Goal: Transaction & Acquisition: Purchase product/service

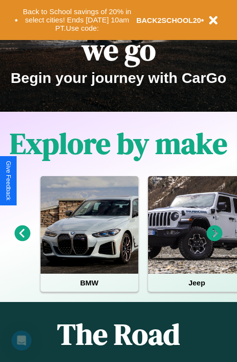
scroll to position [150, 0]
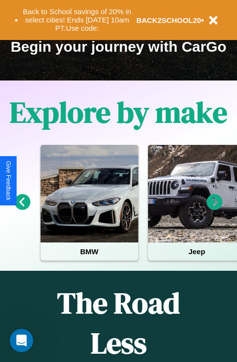
click at [214, 209] on icon at bounding box center [215, 202] width 16 height 16
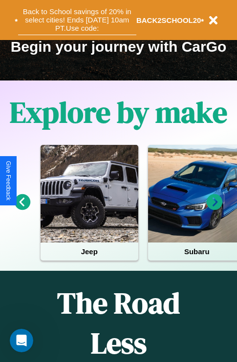
click at [77, 20] on button "Back to School savings of 20% in select cities! Ends 9/1 at 10am PT. Use code:" at bounding box center [77, 20] width 118 height 30
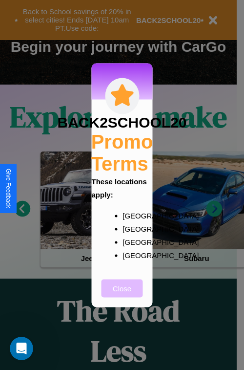
click at [122, 294] on button "Close" at bounding box center [122, 288] width 41 height 18
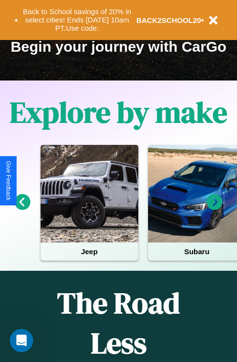
click at [214, 209] on icon at bounding box center [215, 202] width 16 height 16
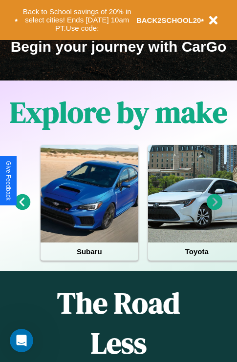
click at [214, 209] on icon at bounding box center [215, 202] width 16 height 16
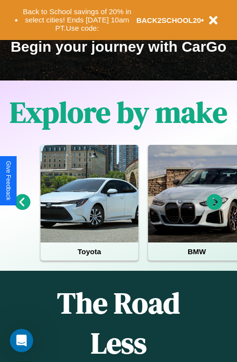
click at [22, 209] on icon at bounding box center [23, 202] width 16 height 16
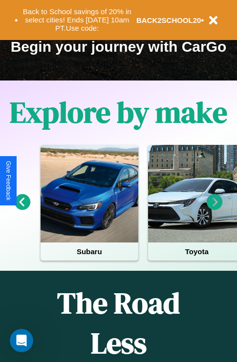
click at [22, 209] on icon at bounding box center [23, 202] width 16 height 16
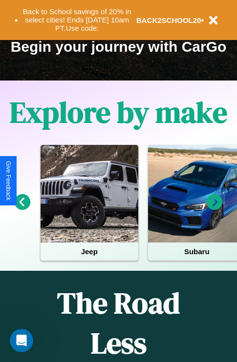
click at [22, 209] on icon at bounding box center [23, 202] width 16 height 16
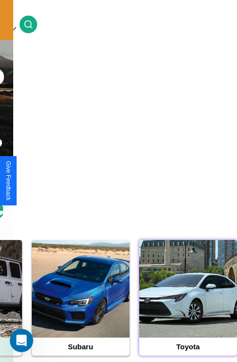
click at [187, 304] on div at bounding box center [188, 289] width 98 height 98
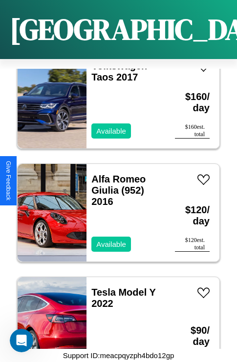
scroll to position [1056, 0]
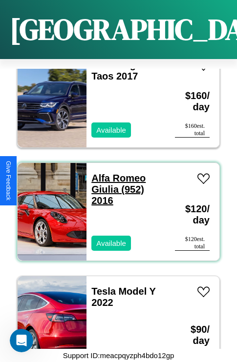
click at [115, 173] on link "Alfa Romeo Giulia (952) 2016" at bounding box center [118, 189] width 54 height 33
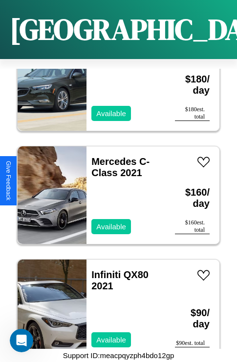
scroll to position [376, 0]
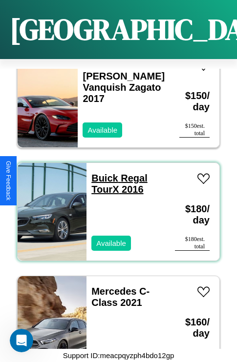
click at [102, 173] on link "Buick Regal TourX 2016" at bounding box center [119, 184] width 56 height 22
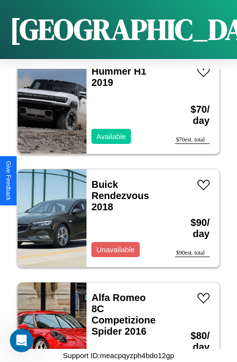
scroll to position [6040, 0]
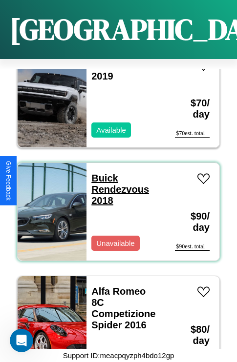
click at [102, 173] on link "Buick Rendezvous 2018" at bounding box center [120, 189] width 58 height 33
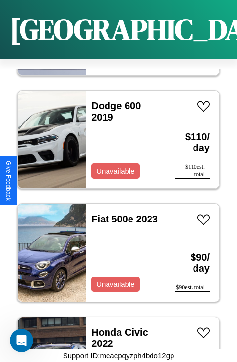
scroll to position [6380, 0]
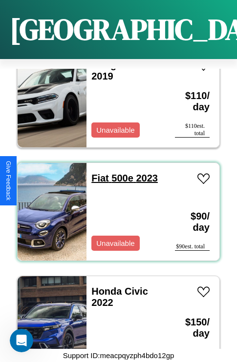
click at [97, 173] on link "Fiat 500e 2023" at bounding box center [124, 178] width 66 height 11
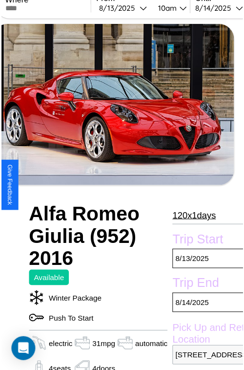
scroll to position [88, 47]
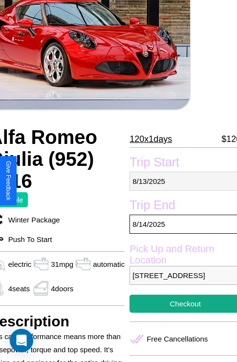
click at [181, 181] on p "8 / 13 / 2025" at bounding box center [184, 181] width 111 height 19
select select "*"
select select "****"
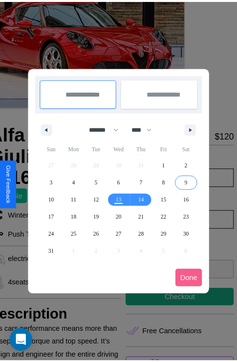
scroll to position [0, 47]
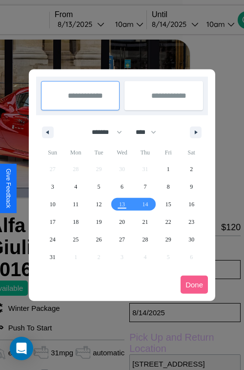
click at [94, 24] on div at bounding box center [122, 185] width 244 height 370
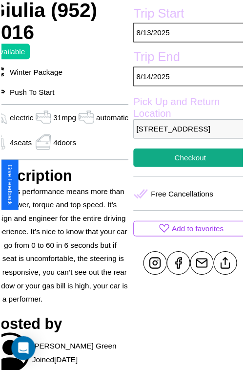
scroll to position [293, 47]
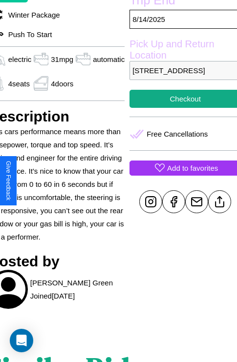
click at [181, 175] on p "Add to favorites" at bounding box center [192, 168] width 51 height 13
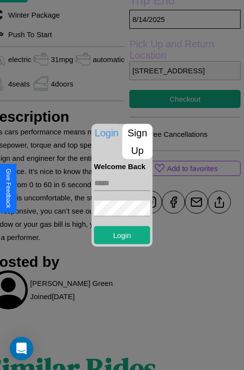
click at [137, 141] on p "Sign Up" at bounding box center [138, 141] width 30 height 35
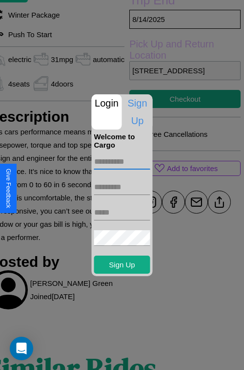
click at [122, 161] on input "text" at bounding box center [122, 162] width 56 height 16
type input "*******"
click at [122, 187] on input "text" at bounding box center [122, 187] width 56 height 16
type input "*****"
click at [122, 212] on input "text" at bounding box center [122, 213] width 56 height 16
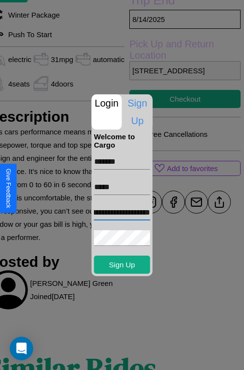
scroll to position [0, 37]
type input "**********"
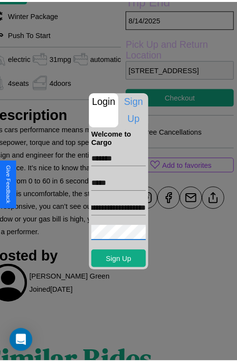
scroll to position [0, 0]
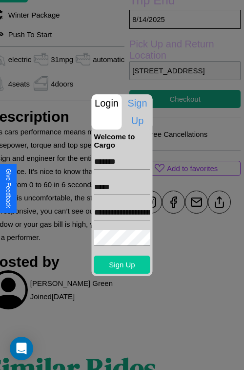
click at [122, 264] on button "Sign Up" at bounding box center [122, 264] width 56 height 18
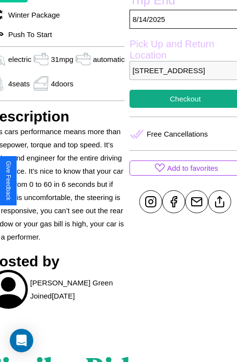
scroll to position [224, 47]
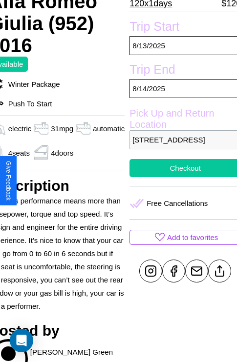
click at [181, 177] on button "Checkout" at bounding box center [184, 168] width 111 height 18
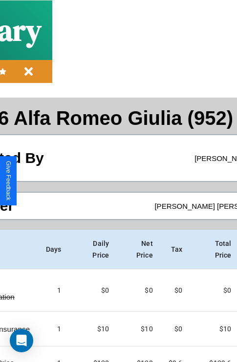
scroll to position [87, 112]
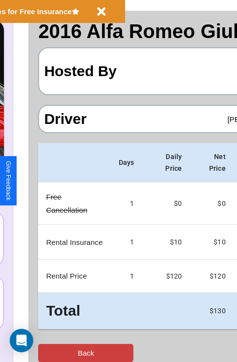
click at [47, 353] on button "Back" at bounding box center [85, 353] width 95 height 18
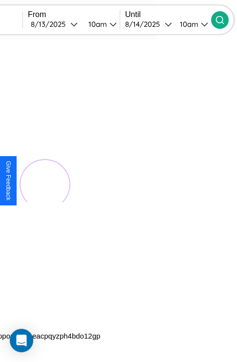
scroll to position [0, 47]
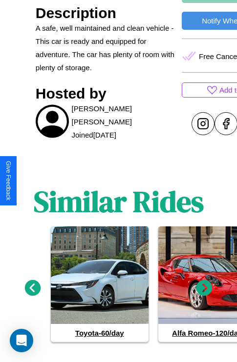
scroll to position [443, 0]
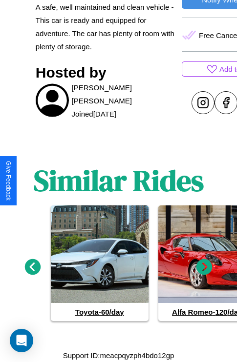
click at [204, 271] on icon at bounding box center [204, 267] width 16 height 16
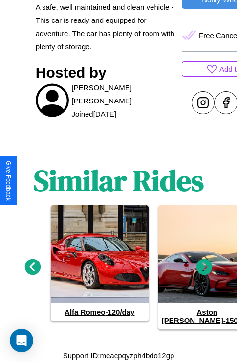
click at [204, 271] on icon at bounding box center [204, 267] width 16 height 16
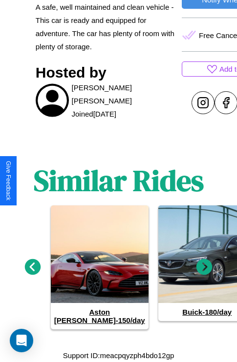
click at [204, 271] on icon at bounding box center [204, 267] width 16 height 16
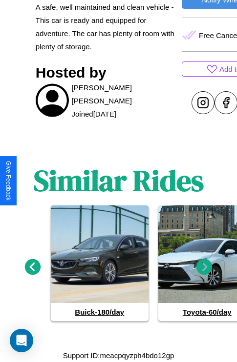
click at [32, 271] on icon at bounding box center [33, 267] width 16 height 16
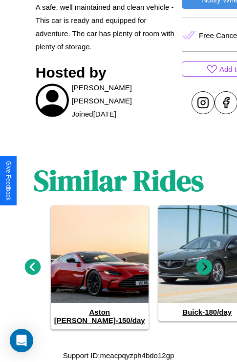
click at [204, 271] on icon at bounding box center [204, 267] width 16 height 16
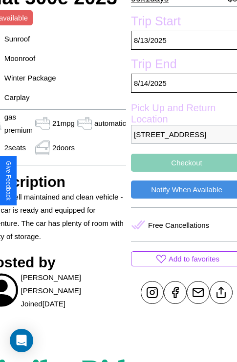
scroll to position [244, 52]
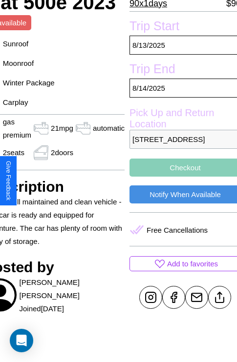
click at [181, 177] on button "Checkout" at bounding box center [184, 168] width 111 height 18
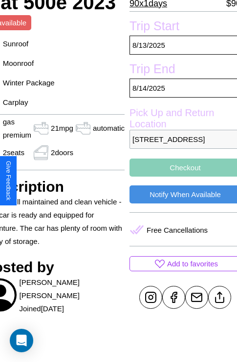
click at [181, 177] on button "Checkout" at bounding box center [184, 168] width 111 height 18
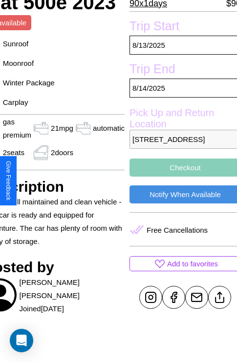
click at [181, 177] on button "Checkout" at bounding box center [184, 168] width 111 height 18
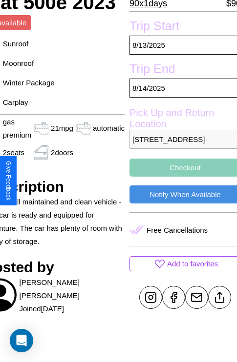
click at [181, 177] on button "Checkout" at bounding box center [184, 168] width 111 height 18
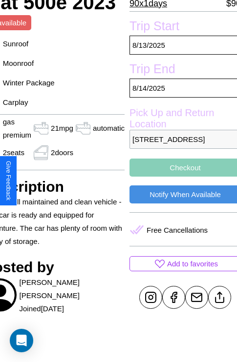
click at [181, 177] on button "Checkout" at bounding box center [184, 168] width 111 height 18
